Goal: Task Accomplishment & Management: Use online tool/utility

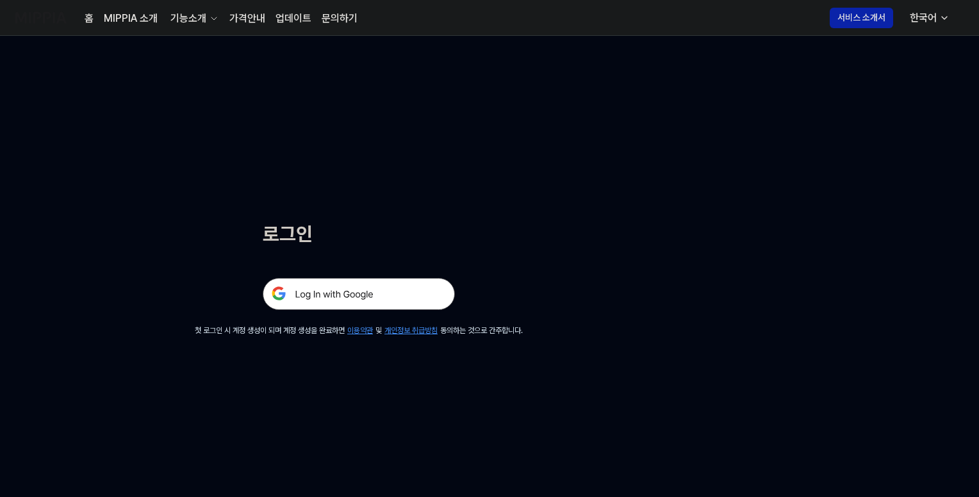
click at [379, 290] on img at bounding box center [359, 294] width 192 height 32
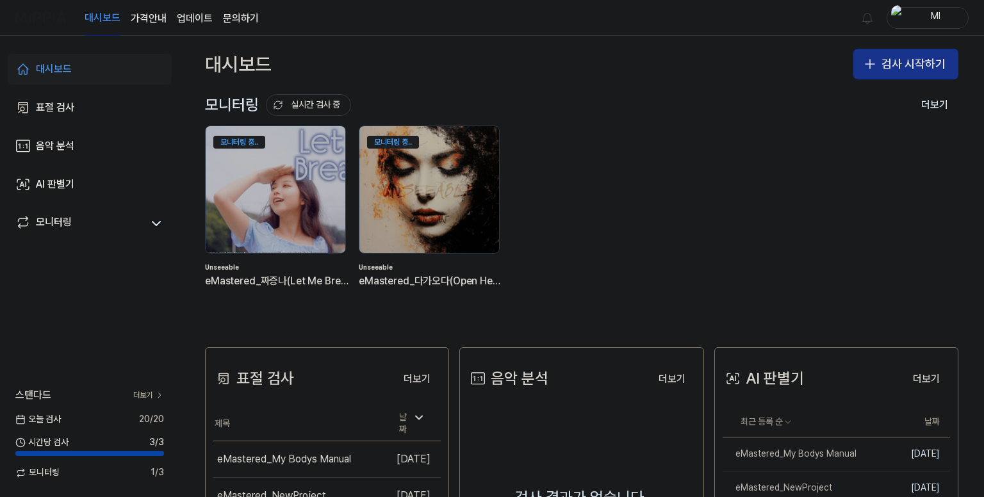
click at [881, 65] on button "검사 시작하기" at bounding box center [906, 64] width 105 height 31
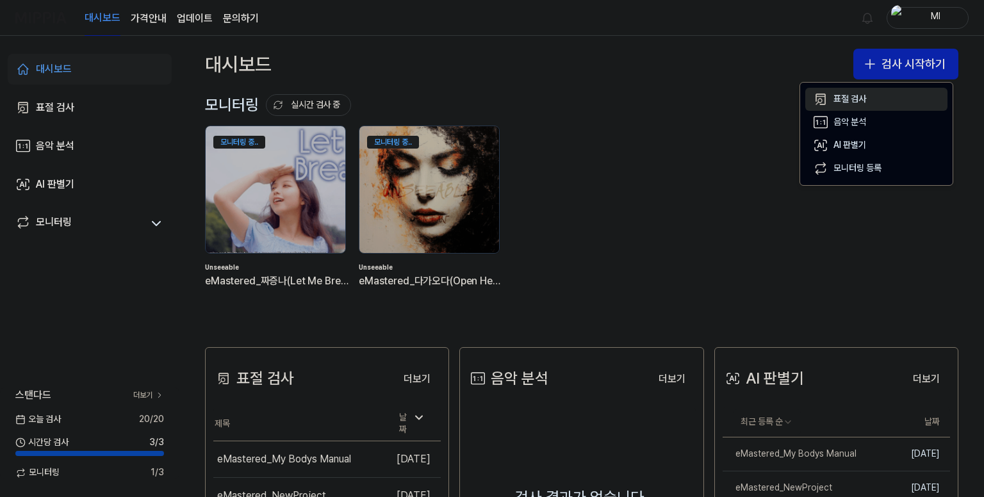
click at [857, 98] on div "표절 검사" at bounding box center [850, 99] width 33 height 13
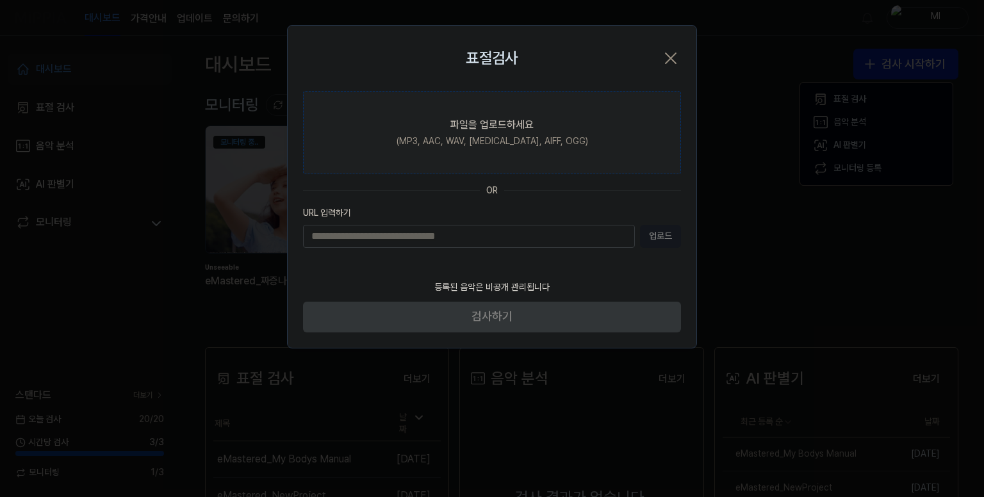
click at [474, 135] on div "(MP3, AAC, WAV, FLAC, AIFF, OGG)" at bounding box center [493, 141] width 192 height 13
click at [0, 0] on input "파일을 업로드하세요 (MP3, AAC, WAV, FLAC, AIFF, OGG)" at bounding box center [0, 0] width 0 height 0
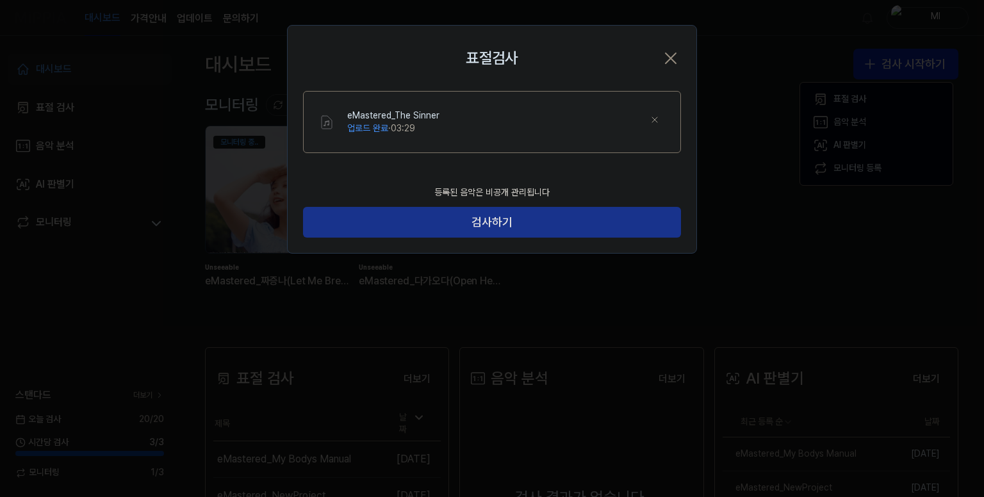
click at [497, 222] on button "검사하기" at bounding box center [492, 222] width 378 height 31
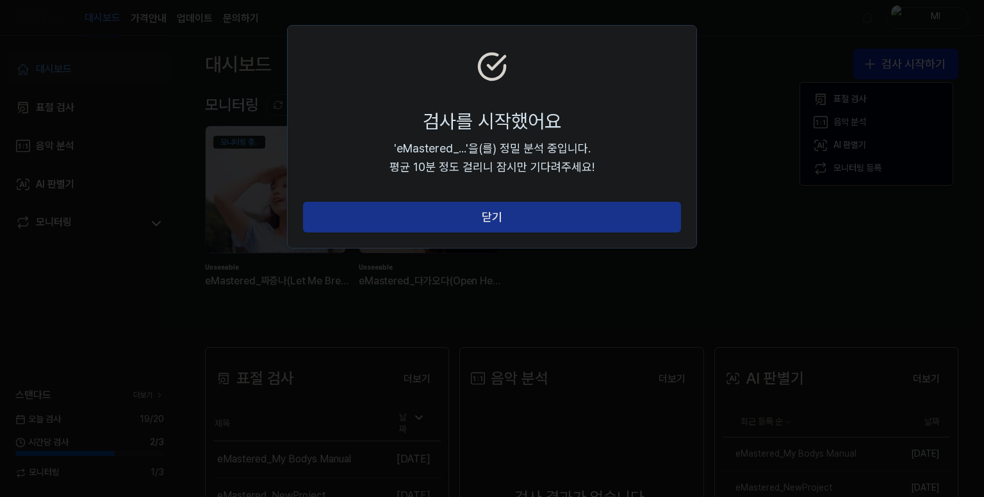
click at [496, 215] on button "닫기" at bounding box center [492, 217] width 378 height 31
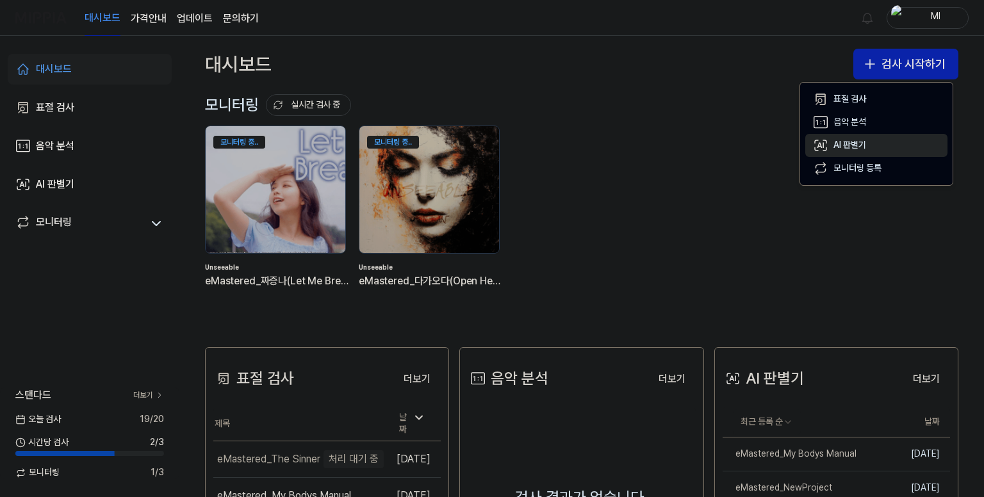
click at [848, 142] on div "AI 판별기" at bounding box center [850, 145] width 33 height 13
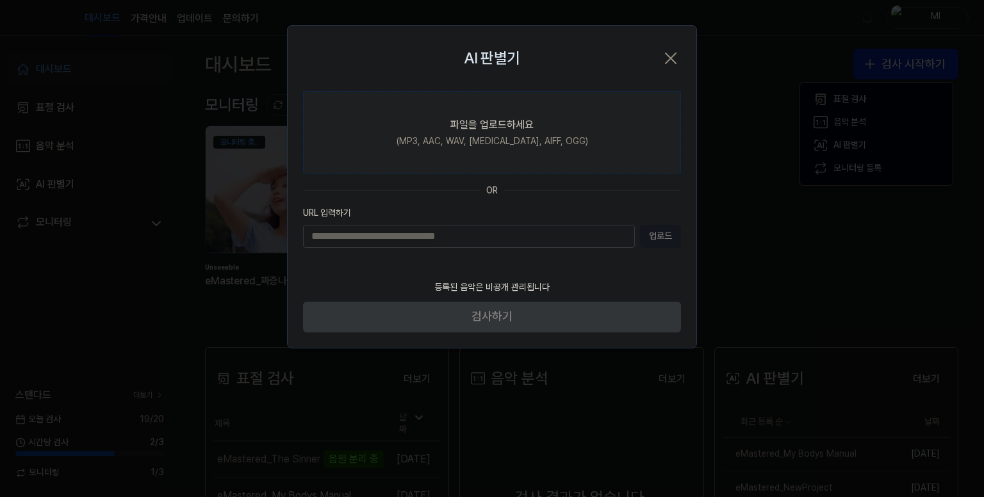
click at [520, 136] on div "(MP3, AAC, WAV, FLAC, AIFF, OGG)" at bounding box center [493, 141] width 192 height 13
click at [0, 0] on input "파일을 업로드하세요 (MP3, AAC, WAV, FLAC, AIFF, OGG)" at bounding box center [0, 0] width 0 height 0
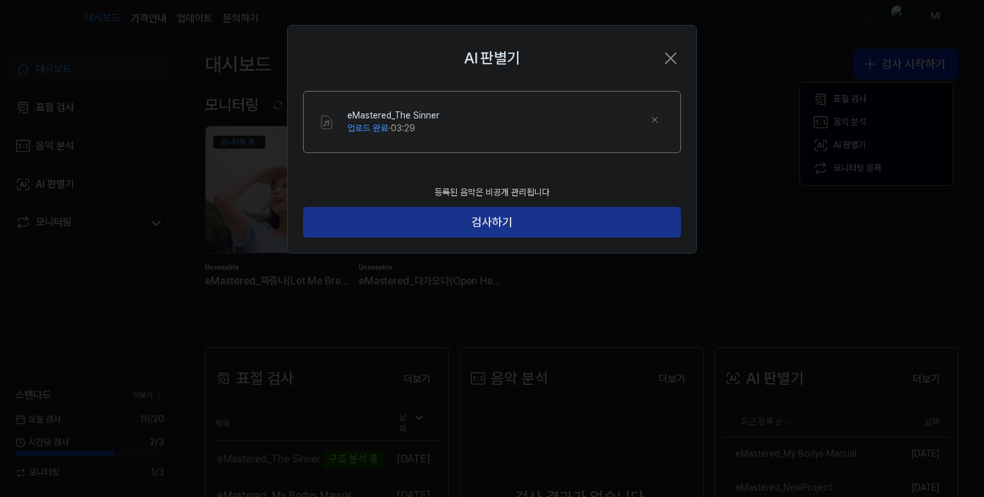
click at [524, 224] on button "검사하기" at bounding box center [492, 222] width 378 height 31
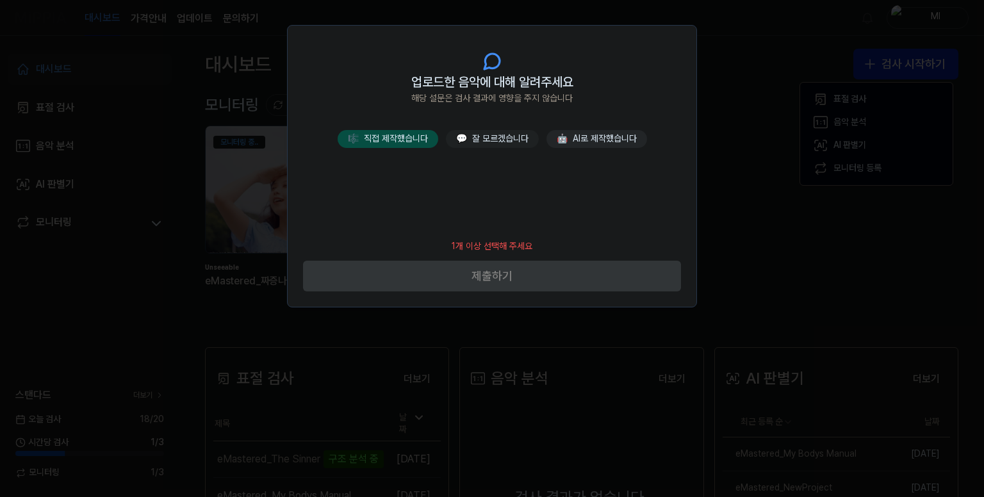
click at [412, 143] on button "🎼 직접 제작했습니다" at bounding box center [388, 139] width 101 height 18
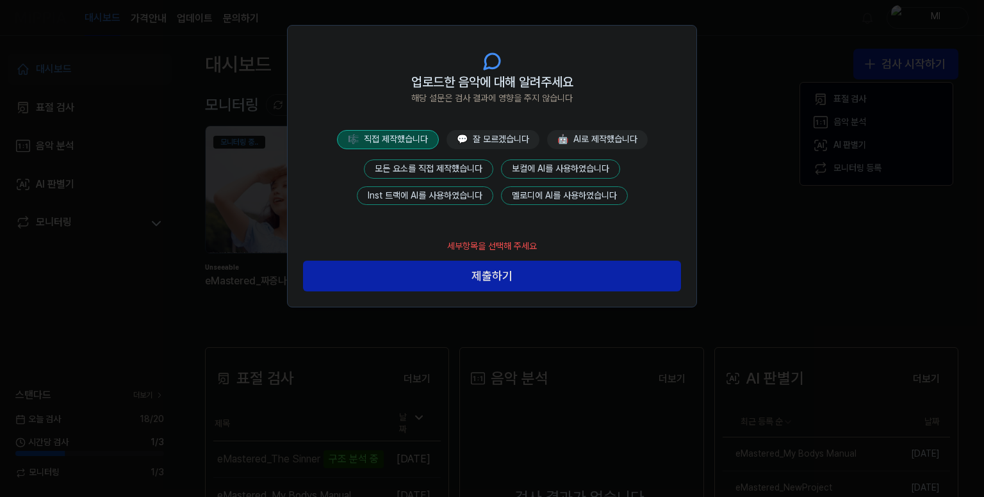
click at [447, 169] on button "모든 요소를 직접 제작했습니다" at bounding box center [428, 169] width 129 height 19
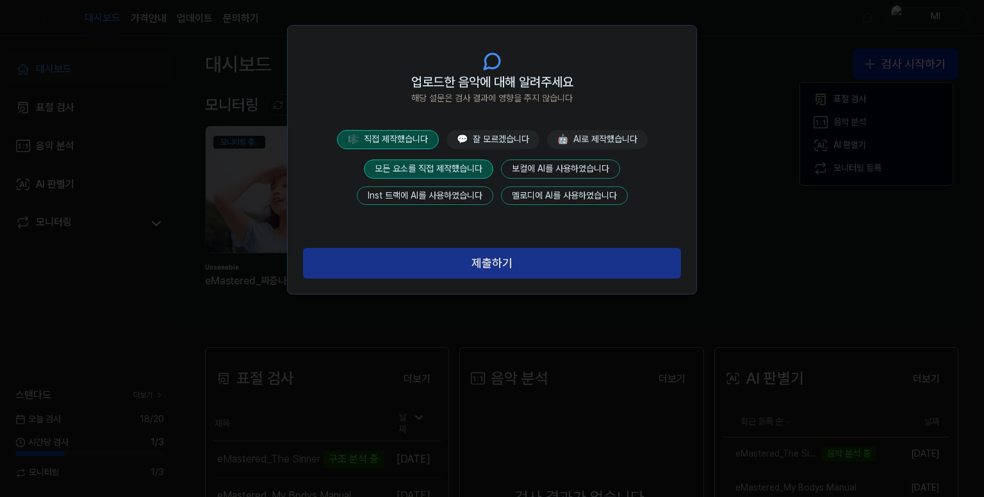
click at [492, 256] on button "제출하기" at bounding box center [492, 263] width 378 height 31
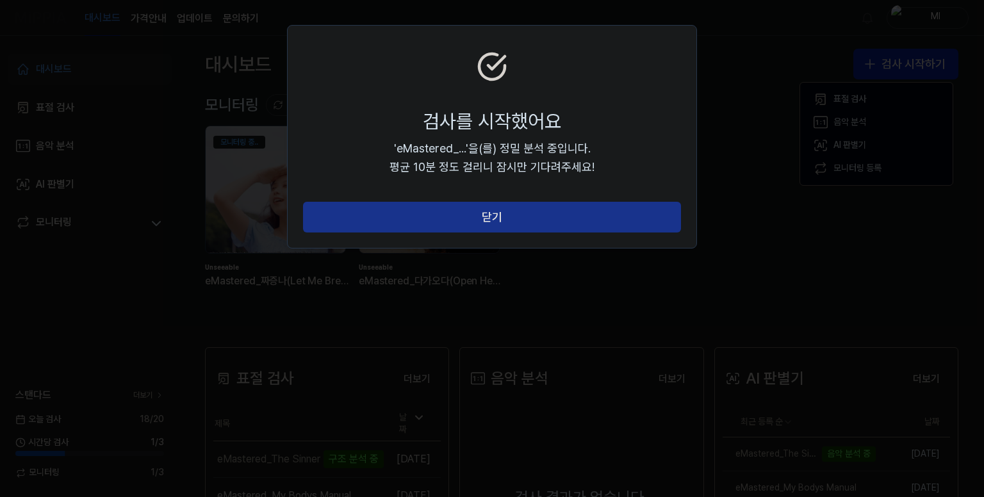
click at [509, 221] on button "닫기" at bounding box center [492, 217] width 378 height 31
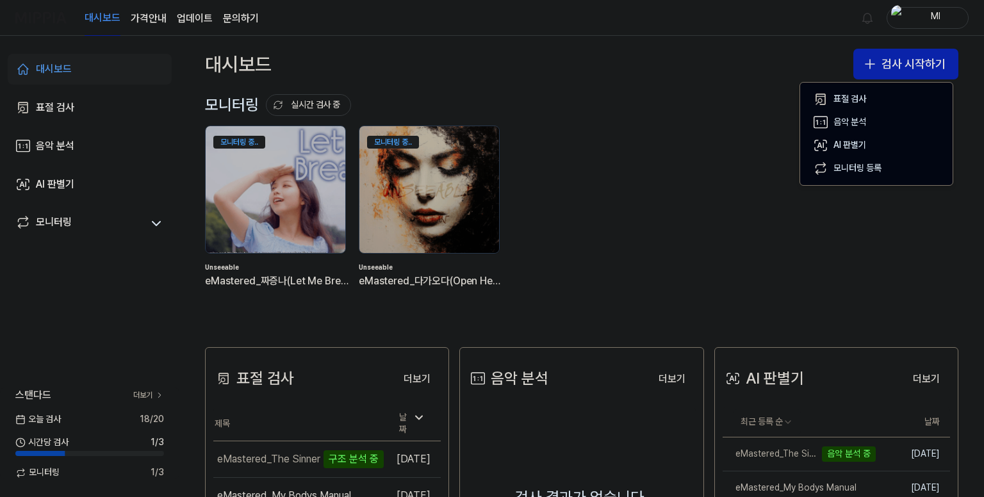
click at [675, 158] on div "모니터링 중.. Unseeable eMastered_짜증나(Let Me Breathe) 모니터링 중.. Unseeable eMastered_다…" at bounding box center [572, 217] width 754 height 183
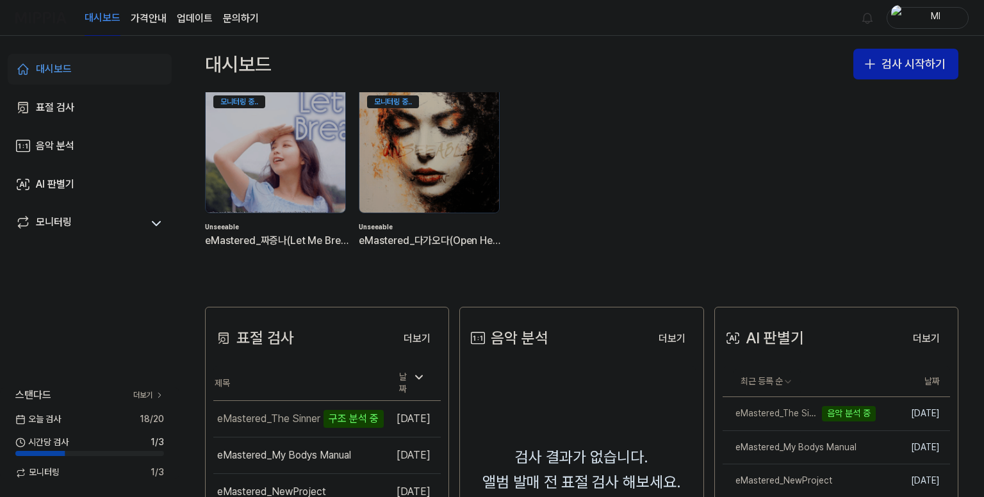
scroll to position [128, 0]
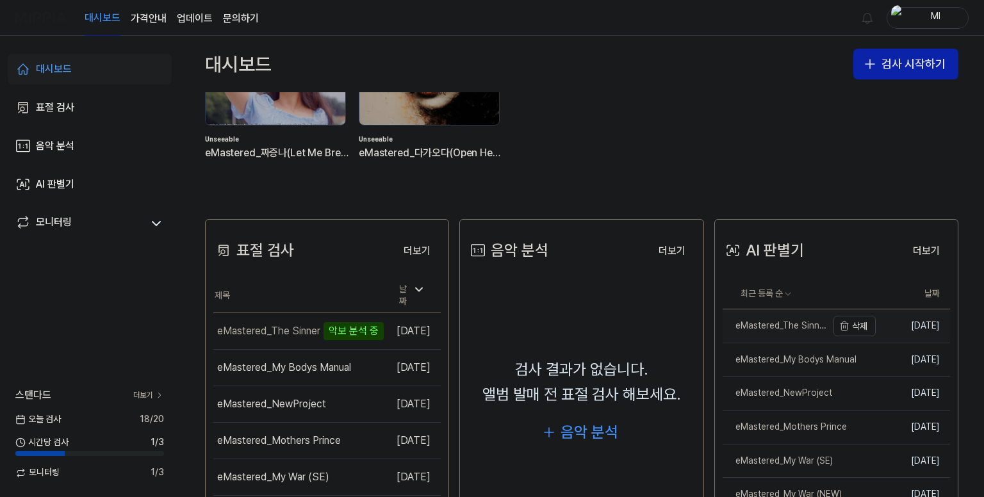
click at [745, 329] on div "eMastered_The Sinner" at bounding box center [775, 326] width 104 height 13
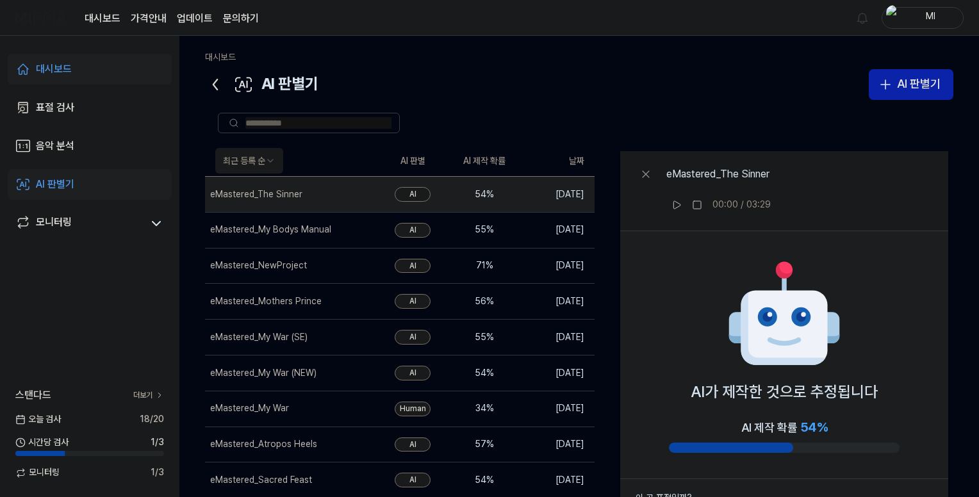
click at [215, 83] on icon at bounding box center [215, 84] width 4 height 10
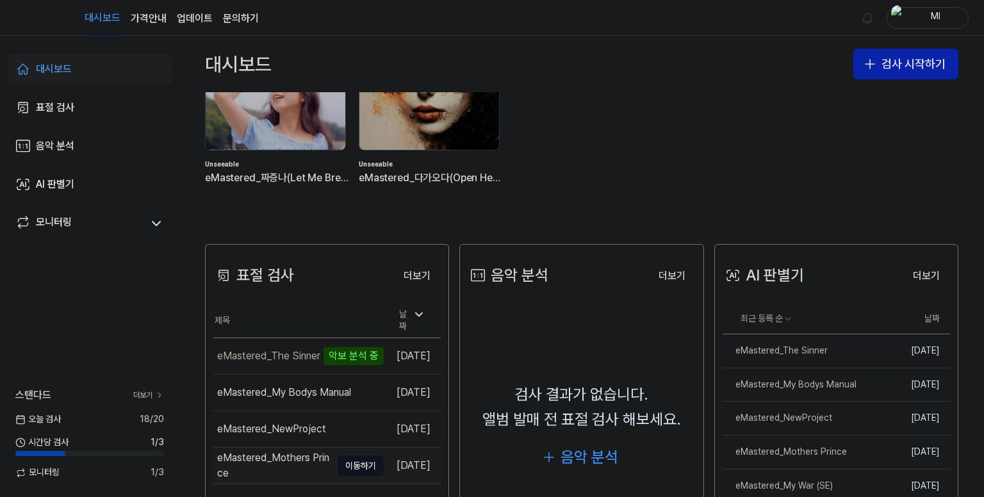
scroll to position [256, 0]
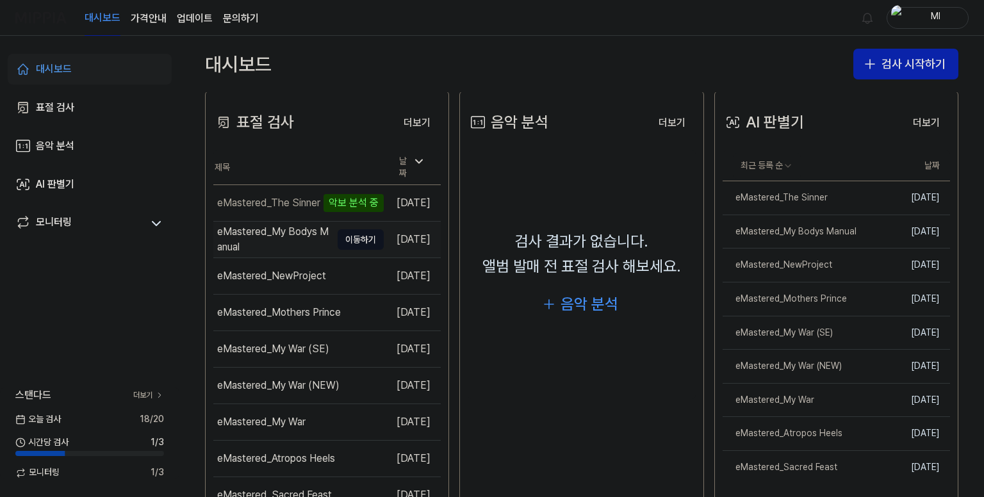
click at [306, 229] on div "eMastered_My Bodys Manual" at bounding box center [274, 239] width 114 height 31
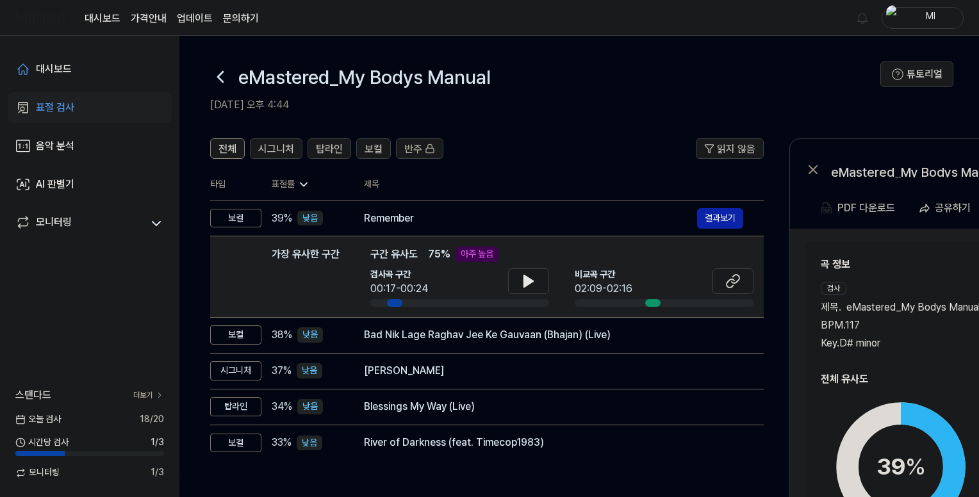
drag, startPoint x: 211, startPoint y: 103, endPoint x: 315, endPoint y: 106, distance: 103.9
click at [313, 105] on h2 "2025.09.21 오후 4:44" at bounding box center [545, 104] width 670 height 15
click at [547, 142] on header "전체 시그니처 탑라인 보컬 반주 읽지 않음" at bounding box center [487, 153] width 554 height 31
click at [534, 153] on header "전체 시그니처 탑라인 보컬 반주 읽지 않음" at bounding box center [487, 153] width 554 height 31
click at [338, 108] on h2 "2025.09.21 오후 4:44" at bounding box center [545, 104] width 670 height 15
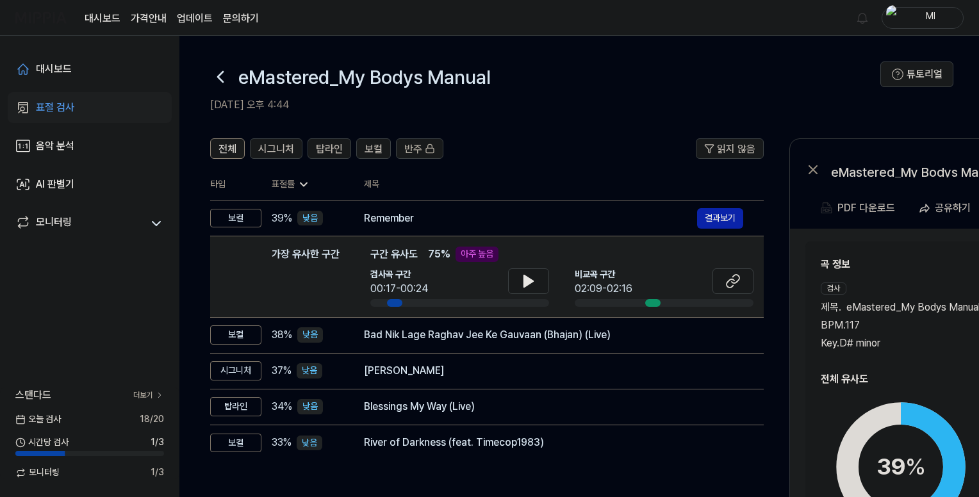
click at [299, 101] on h2 "2025.09.21 오후 4:44" at bounding box center [545, 104] width 670 height 15
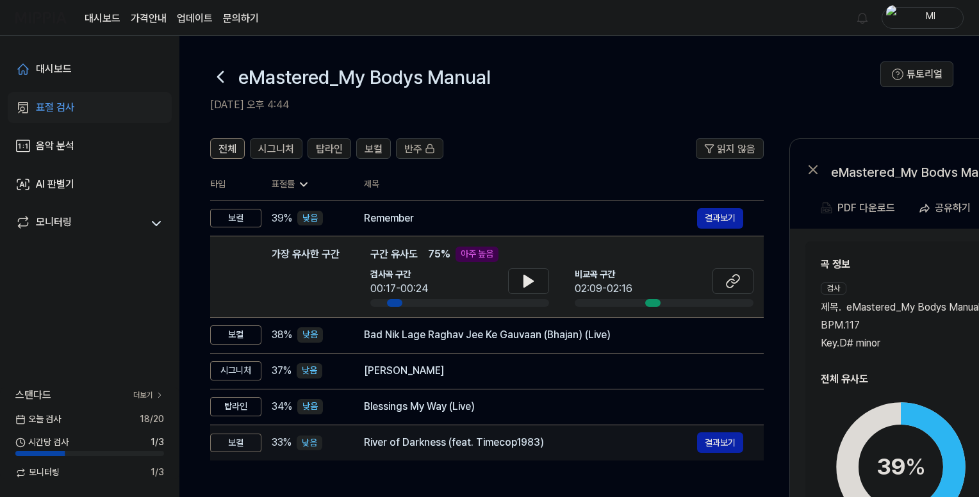
click at [463, 447] on div "River of Darkness (feat. Timecop1983)" at bounding box center [530, 442] width 333 height 15
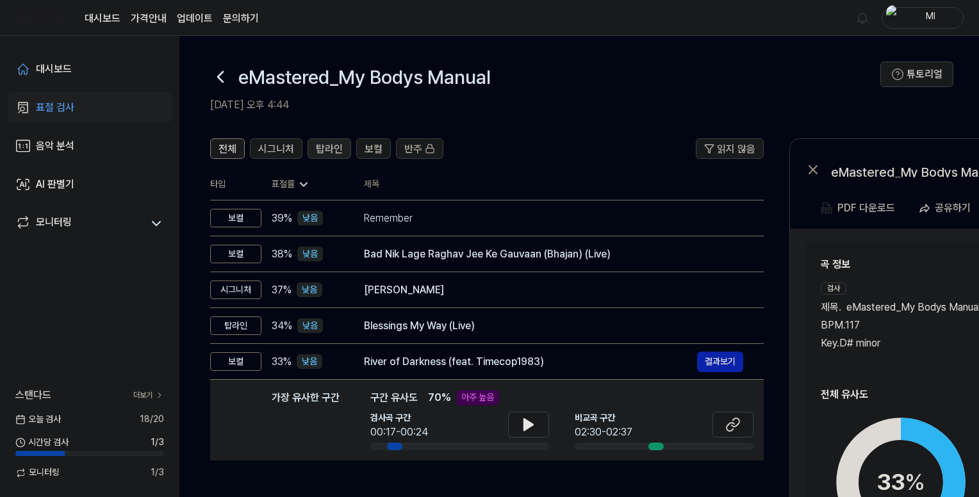
click at [326, 145] on span "탑라인" at bounding box center [329, 149] width 27 height 15
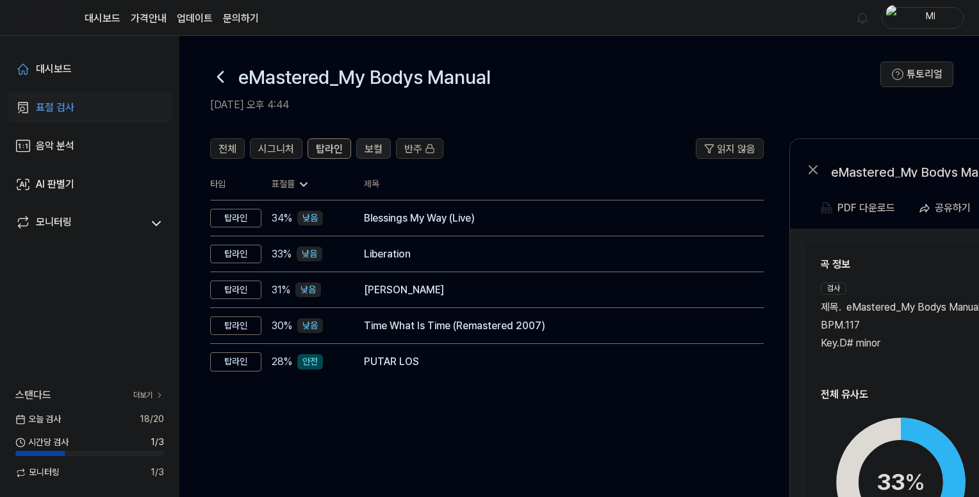
click at [367, 148] on span "보컬" at bounding box center [374, 149] width 18 height 15
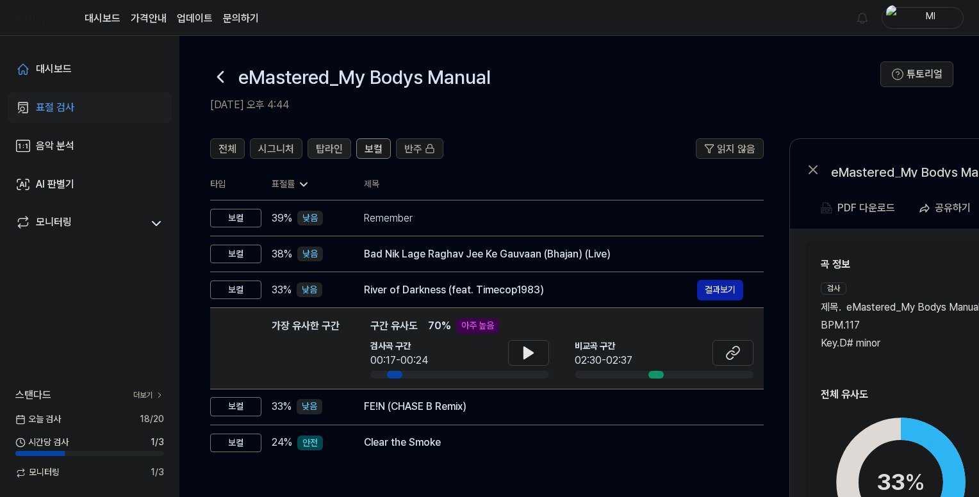
click at [335, 144] on span "탑라인" at bounding box center [329, 149] width 27 height 15
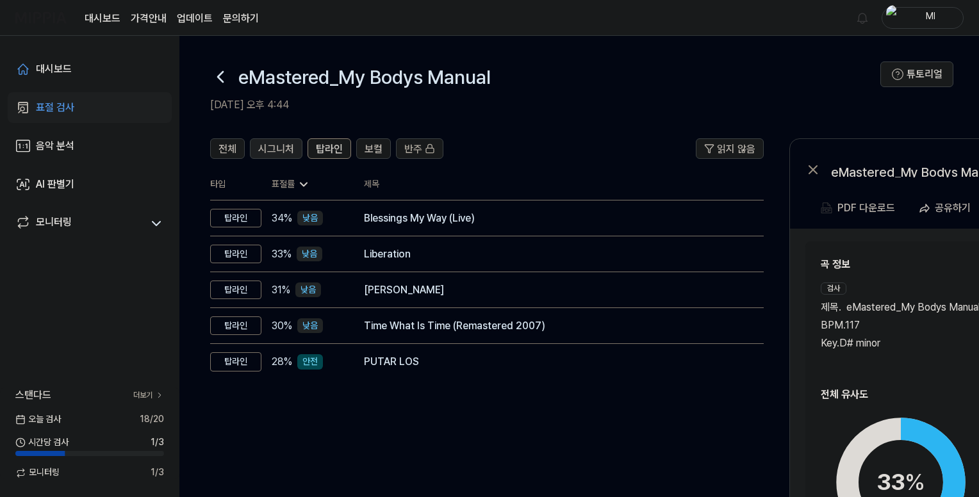
click at [283, 145] on span "시그니처" at bounding box center [276, 149] width 36 height 15
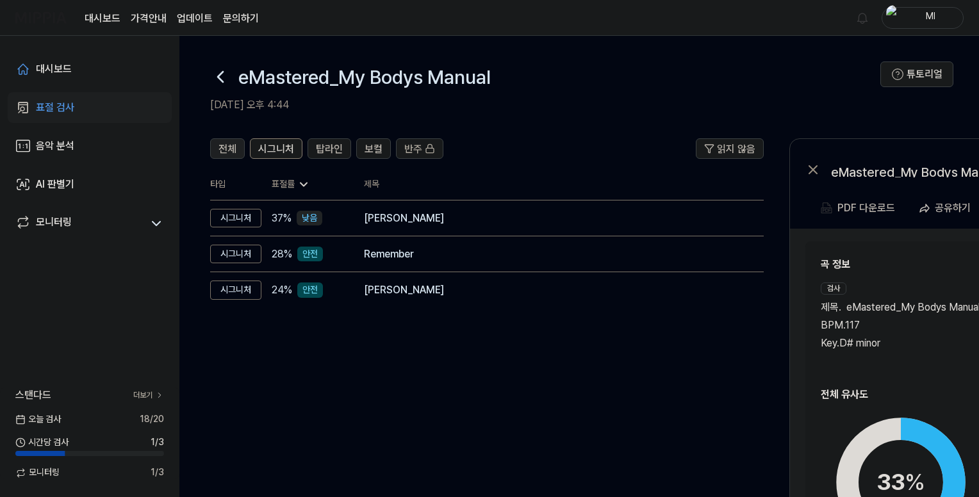
click at [227, 144] on span "전체" at bounding box center [228, 149] width 18 height 15
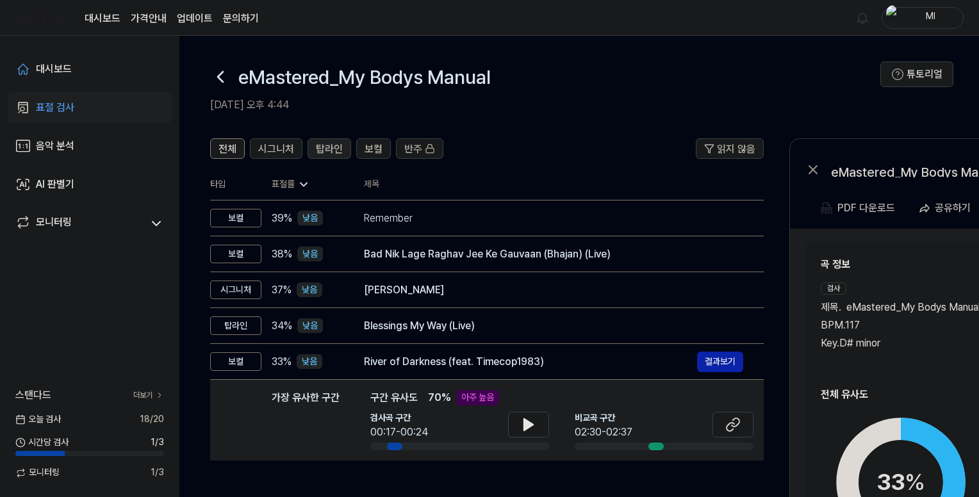
click at [321, 149] on span "탑라인" at bounding box center [329, 149] width 27 height 15
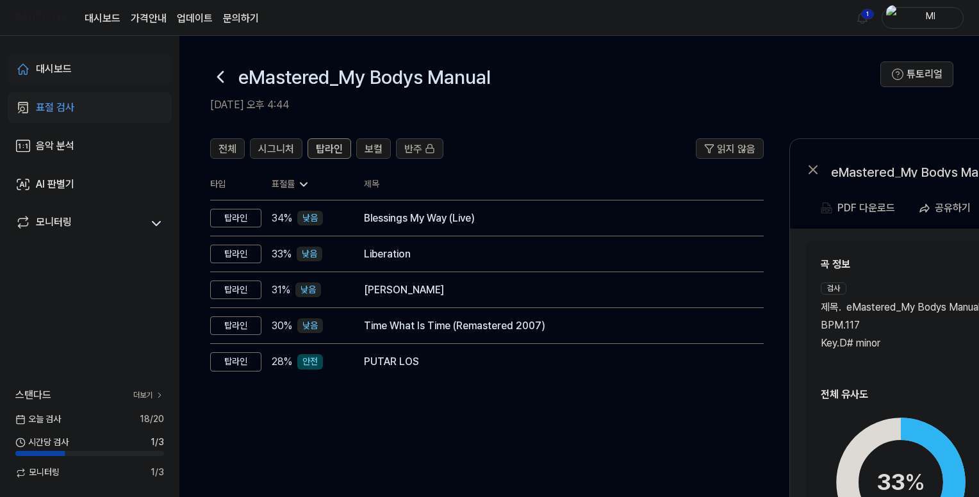
click at [62, 69] on div "대시보드" at bounding box center [54, 69] width 36 height 15
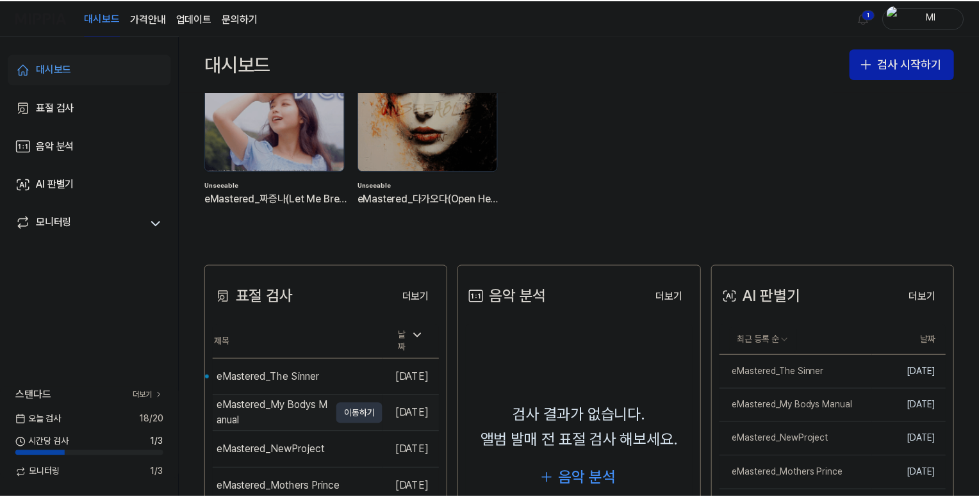
scroll to position [128, 0]
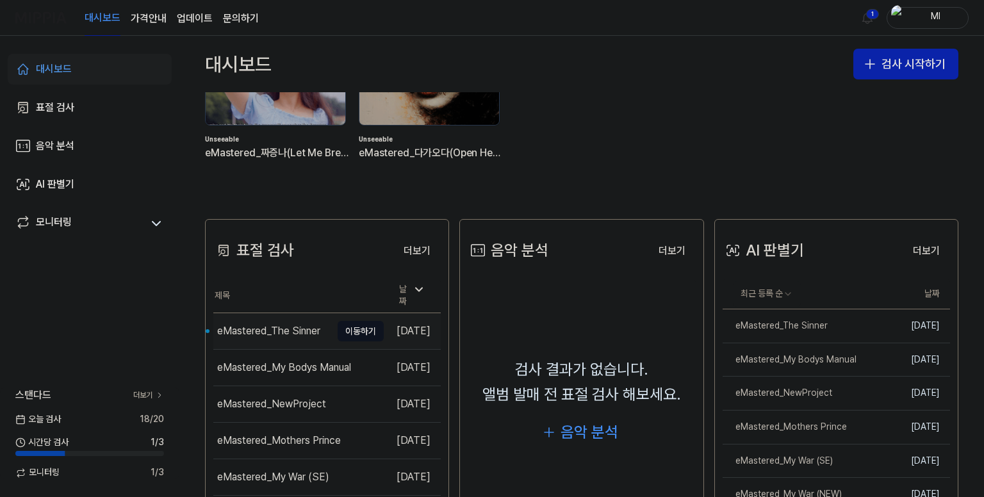
click at [277, 331] on div "eMastered_The Sinner" at bounding box center [268, 331] width 103 height 15
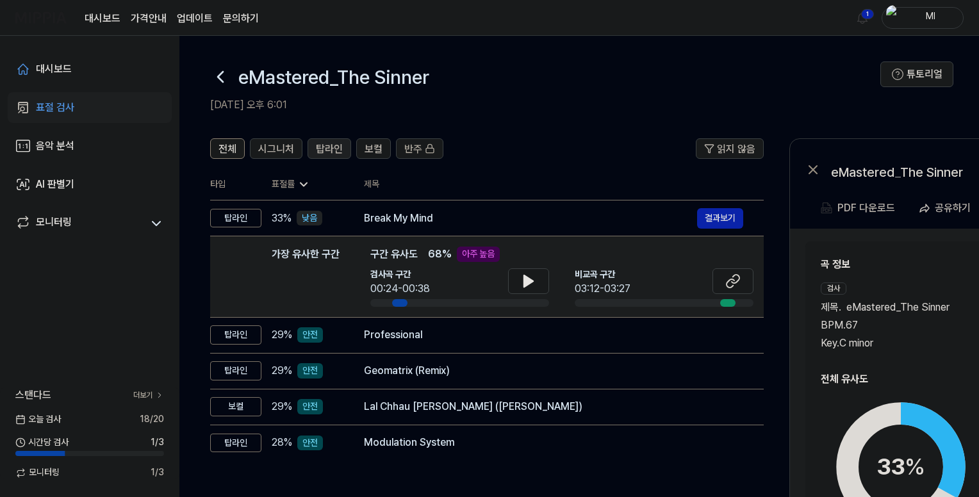
click at [336, 149] on span "탑라인" at bounding box center [329, 149] width 27 height 15
click at [370, 153] on span "보컬" at bounding box center [374, 149] width 18 height 15
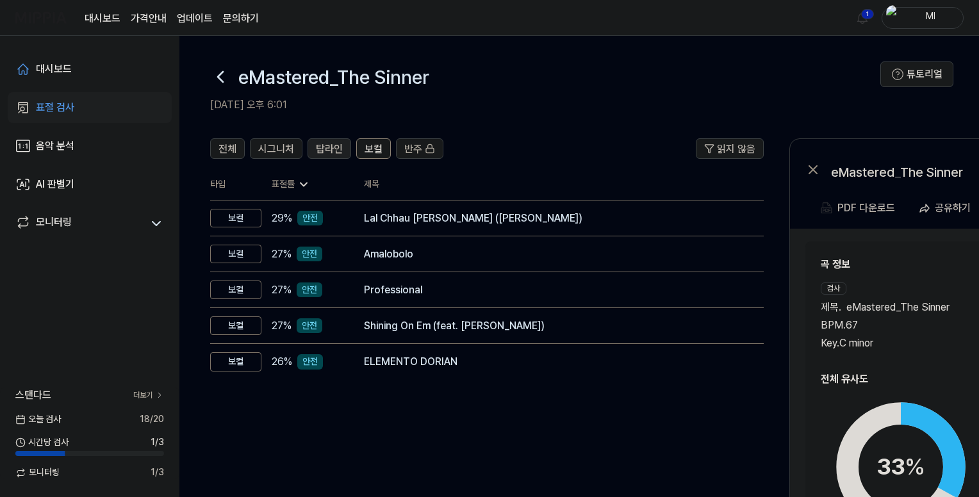
click at [322, 149] on span "탑라인" at bounding box center [329, 149] width 27 height 15
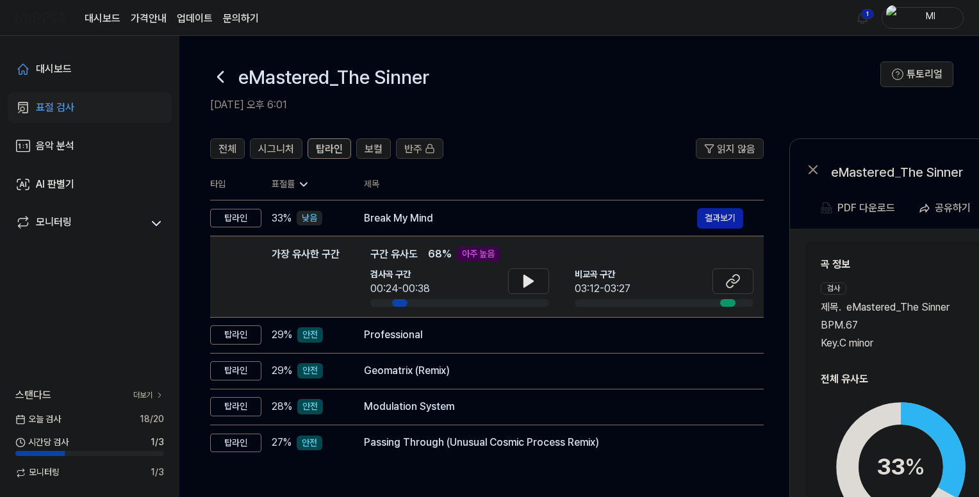
click at [353, 147] on div "전체 시그니처 탑라인 보컬 반주" at bounding box center [326, 148] width 233 height 21
click at [266, 153] on span "시그니처" at bounding box center [276, 149] width 36 height 15
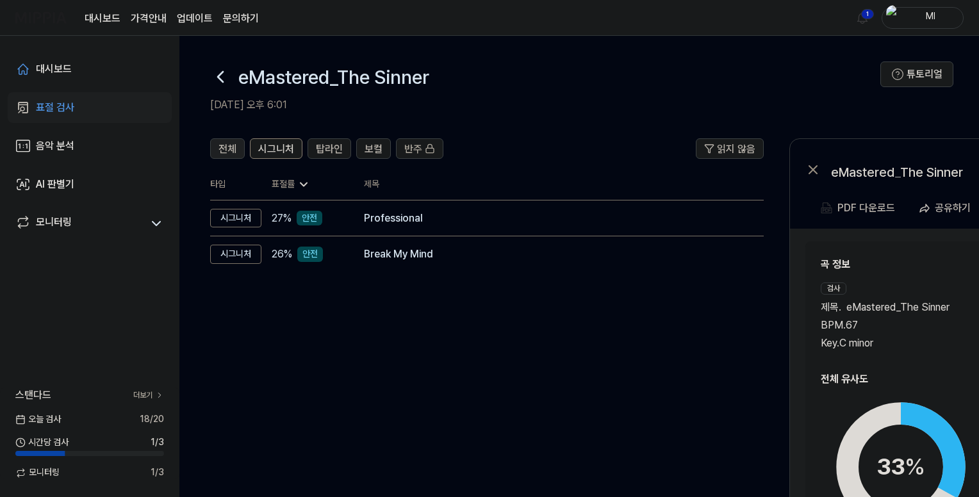
click at [225, 149] on span "전체" at bounding box center [228, 149] width 18 height 15
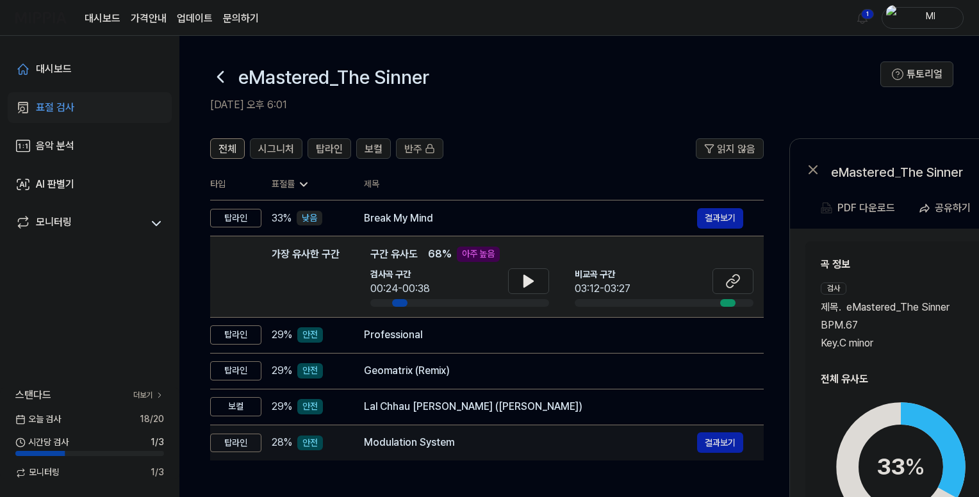
click at [452, 445] on div "Modulation System" at bounding box center [530, 442] width 333 height 15
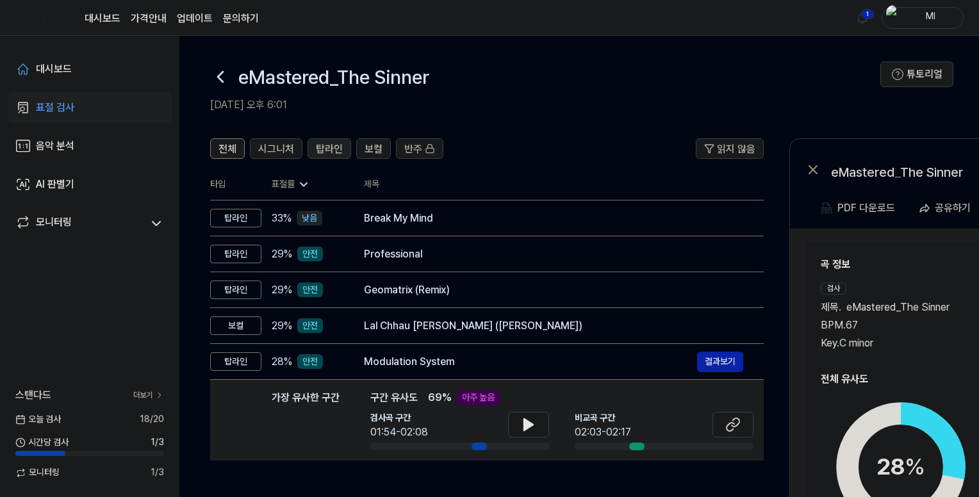
click at [324, 140] on div "탑라인" at bounding box center [329, 148] width 27 height 17
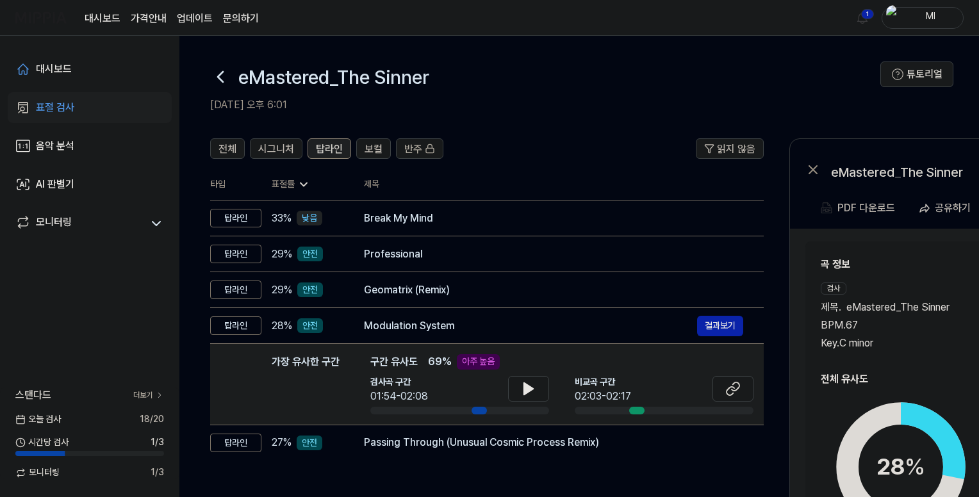
click at [324, 140] on div "탑라인" at bounding box center [329, 148] width 27 height 17
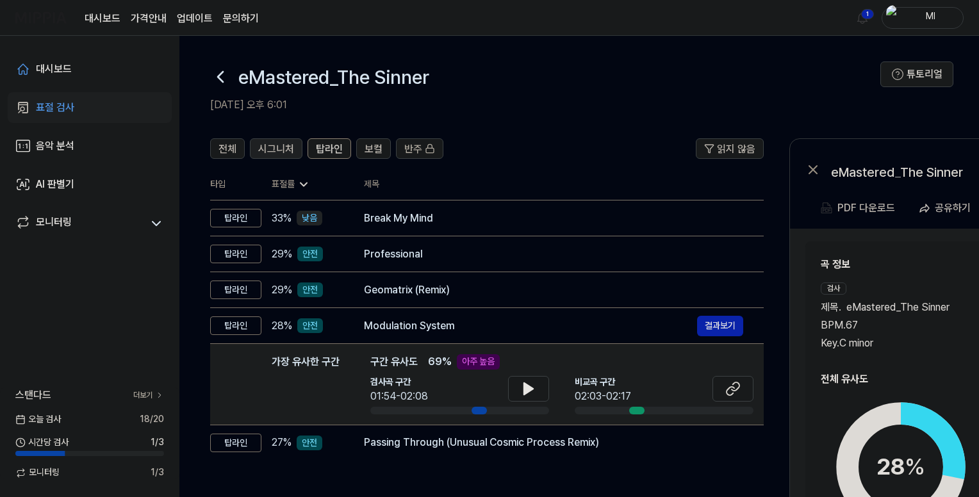
click at [279, 147] on span "시그니처" at bounding box center [276, 149] width 36 height 15
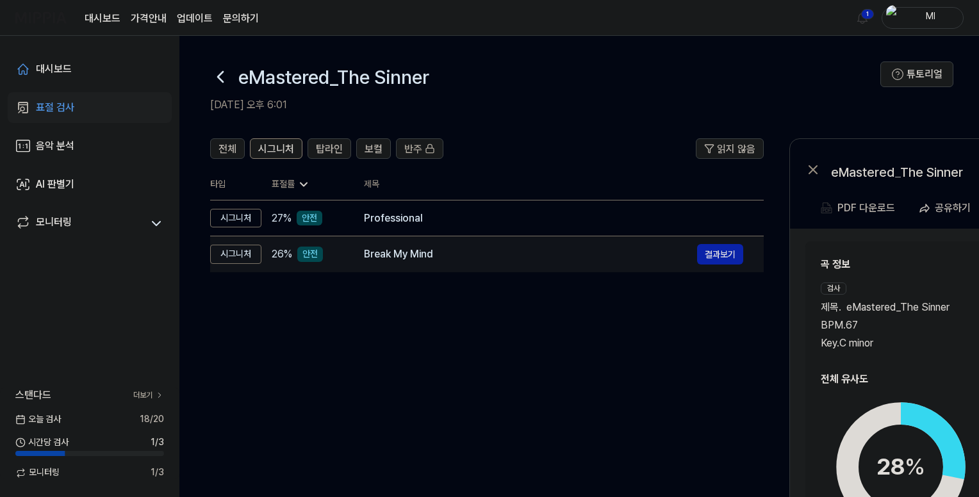
click at [410, 256] on div "Break My Mind" at bounding box center [530, 254] width 333 height 15
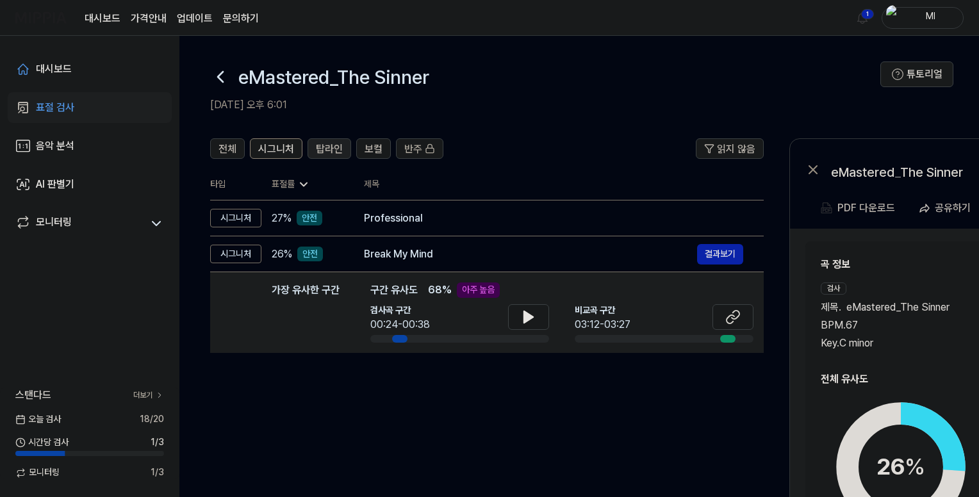
click at [336, 148] on span "탑라인" at bounding box center [329, 149] width 27 height 15
